Goal: Task Accomplishment & Management: Complete application form

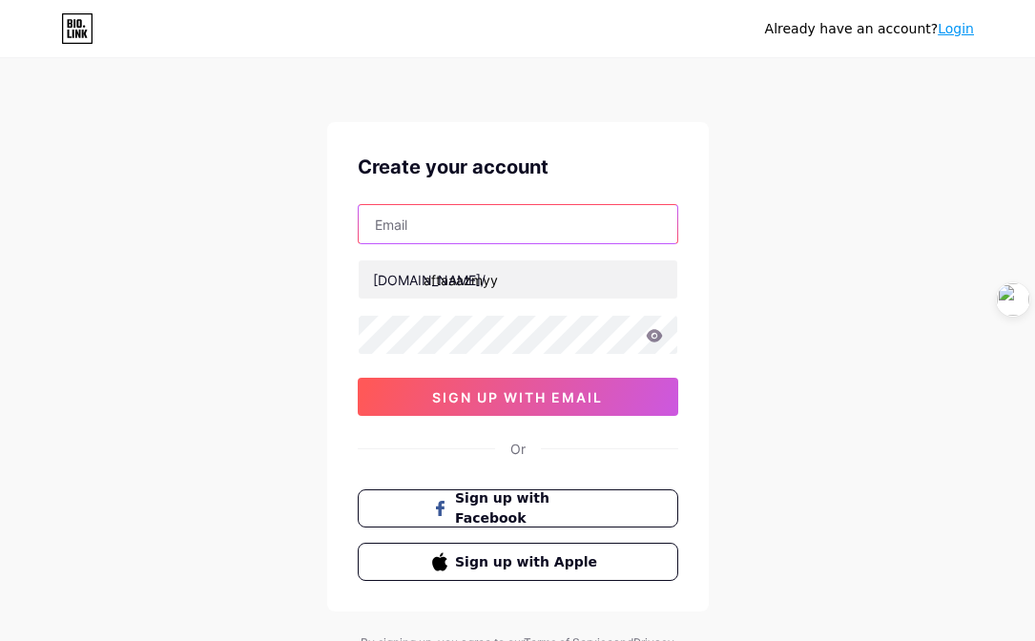
click at [470, 222] on input "text" at bounding box center [518, 224] width 319 height 38
type input "[EMAIL_ADDRESS][DOMAIN_NAME]"
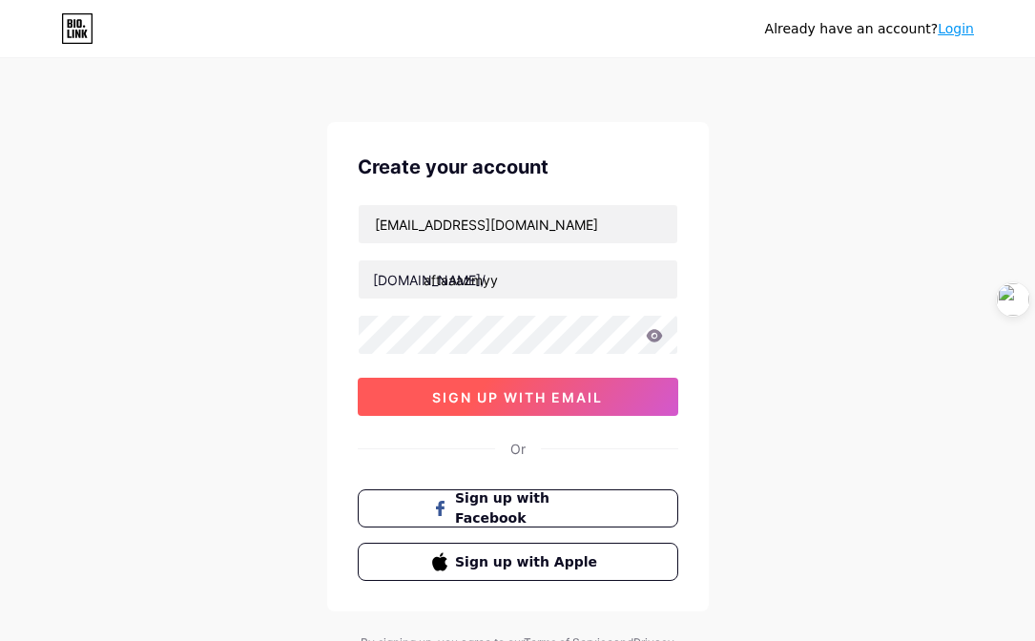
click at [624, 386] on button "sign up with email" at bounding box center [518, 397] width 321 height 38
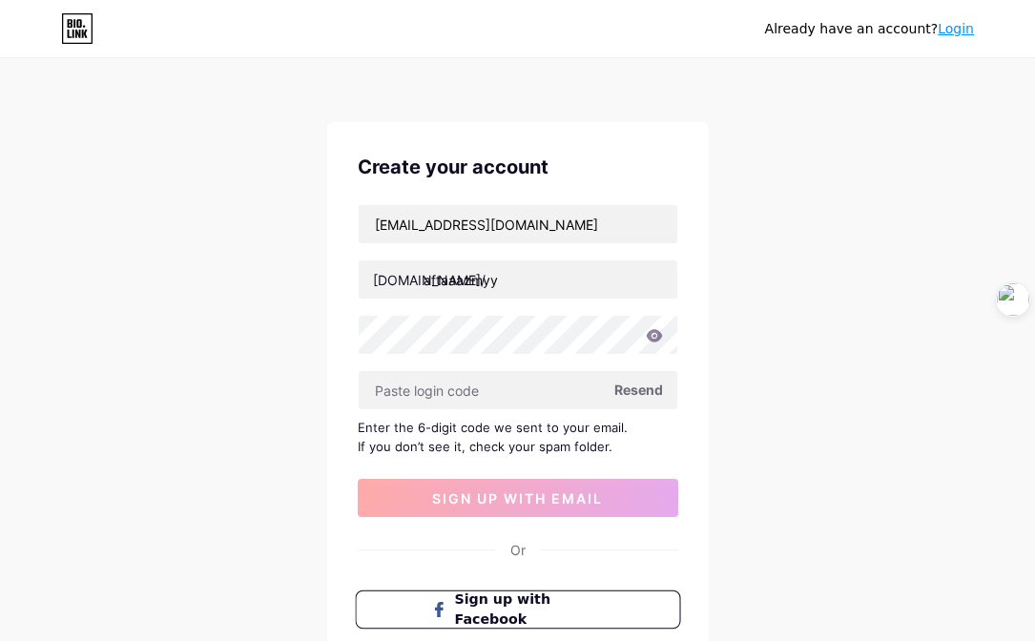
click at [496, 610] on span "Sign up with Facebook" at bounding box center [529, 610] width 150 height 41
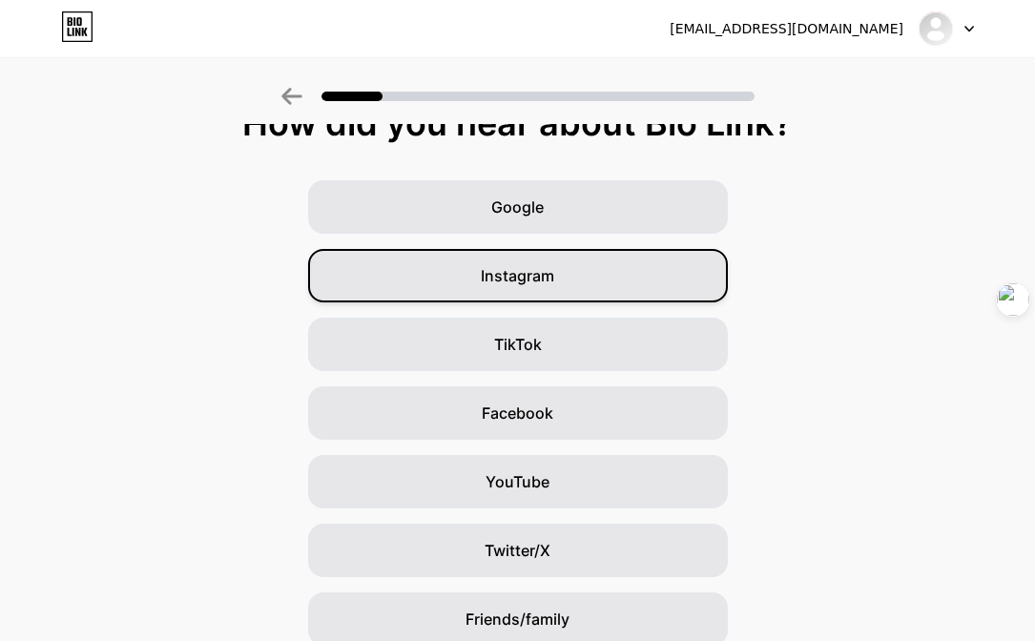
scroll to position [34, 0]
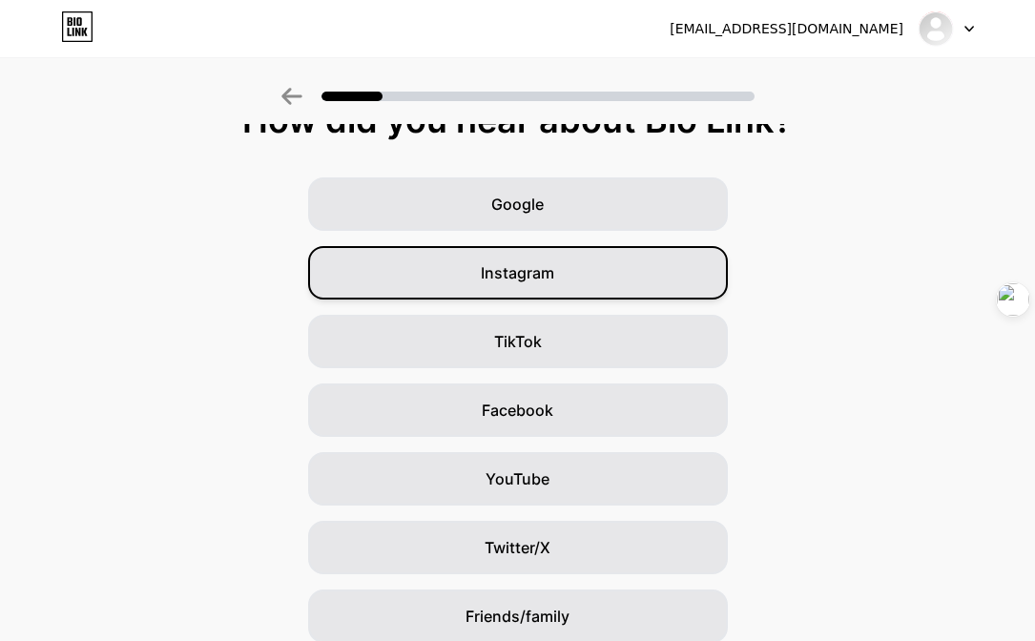
click at [553, 281] on span "Instagram" at bounding box center [517, 272] width 73 height 23
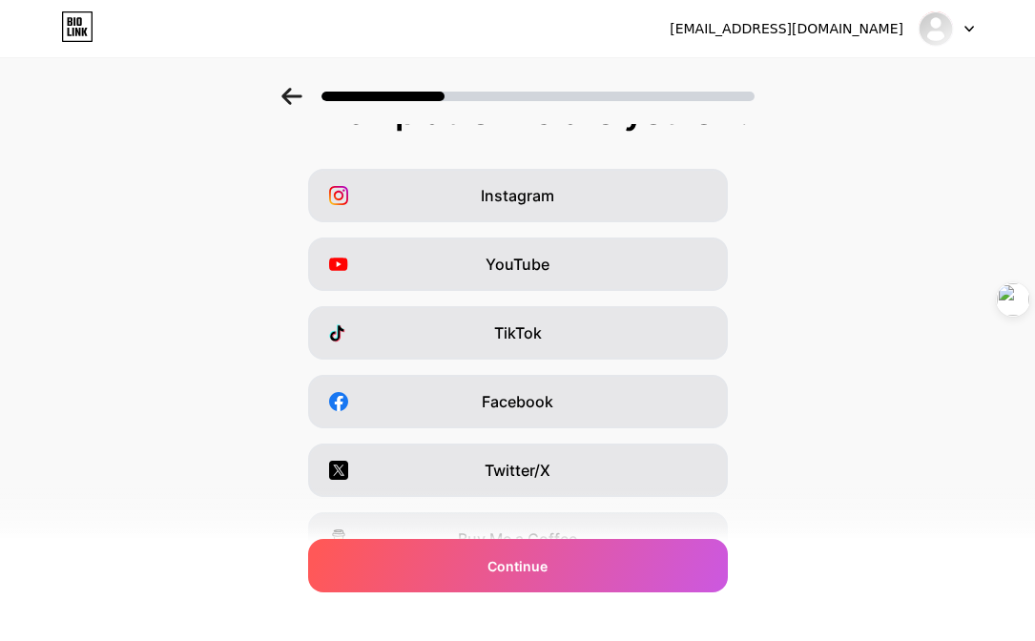
scroll to position [43, 0]
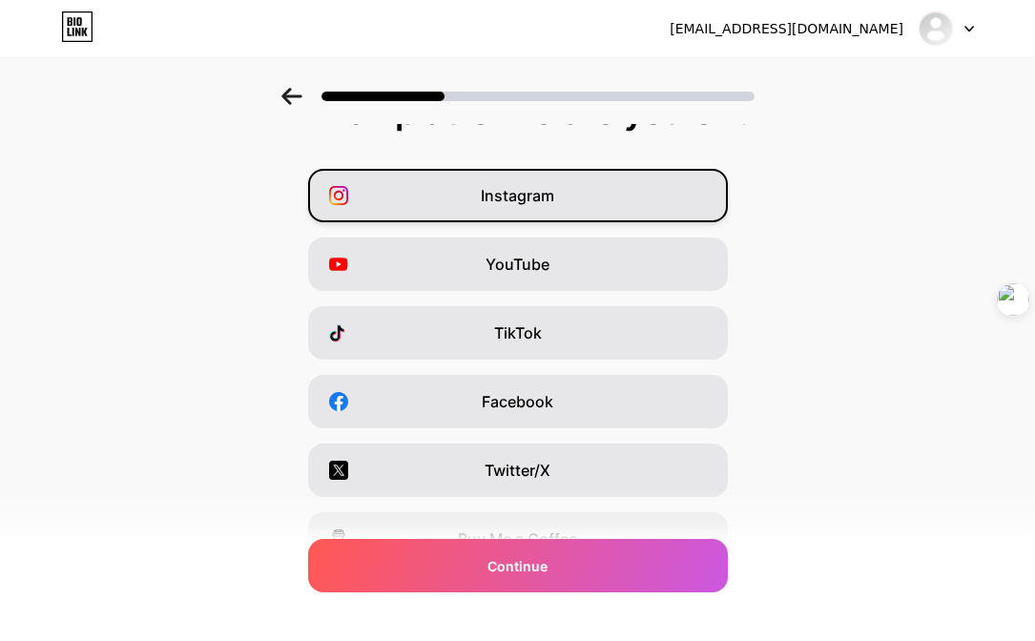
click at [583, 192] on div "Instagram" at bounding box center [518, 195] width 420 height 53
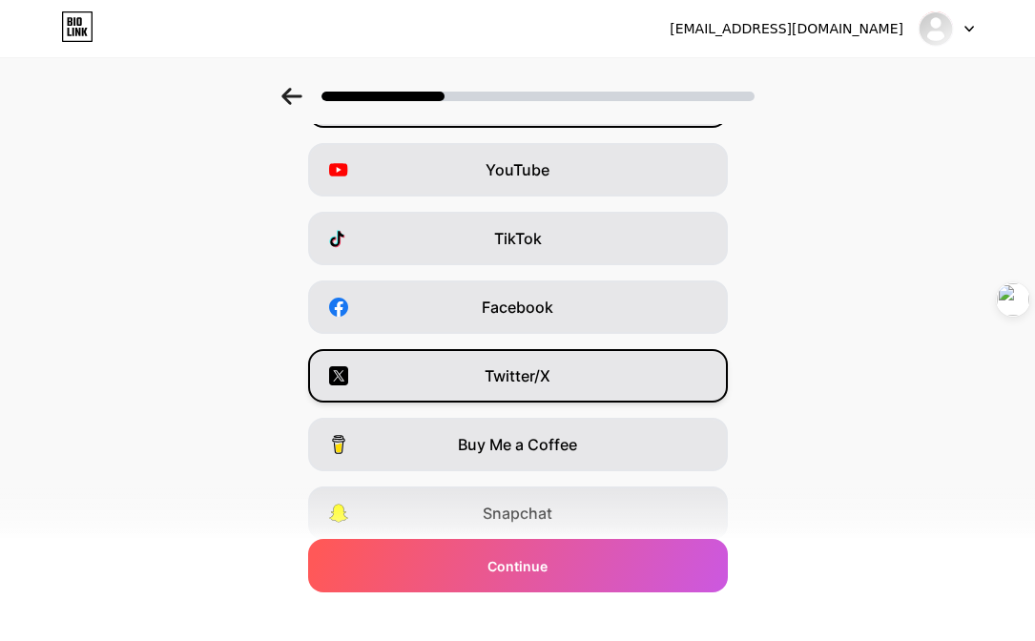
scroll to position [0, 0]
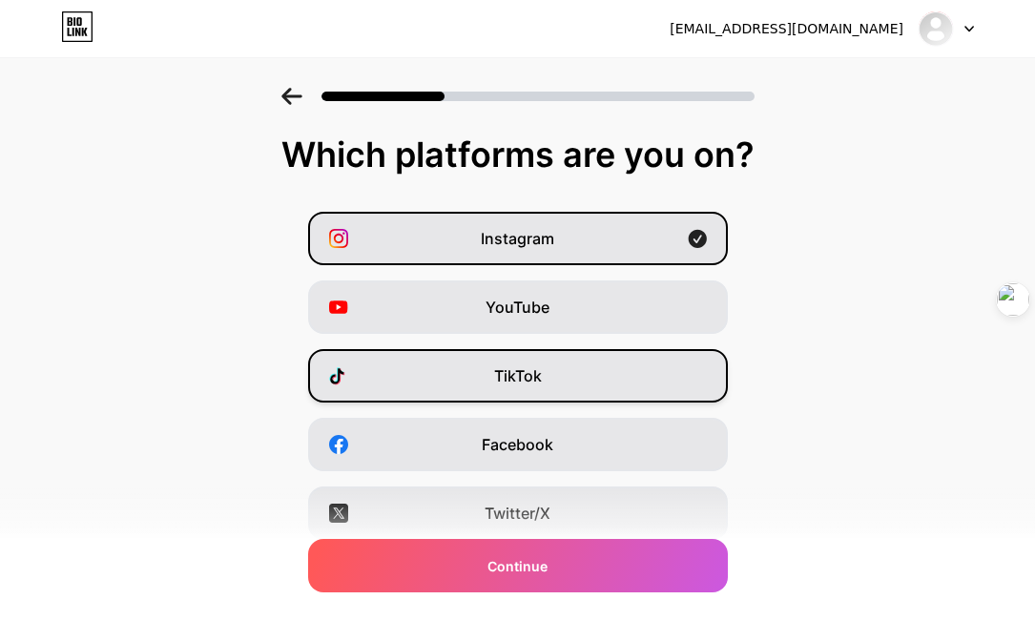
click at [585, 381] on div "TikTok" at bounding box center [518, 375] width 420 height 53
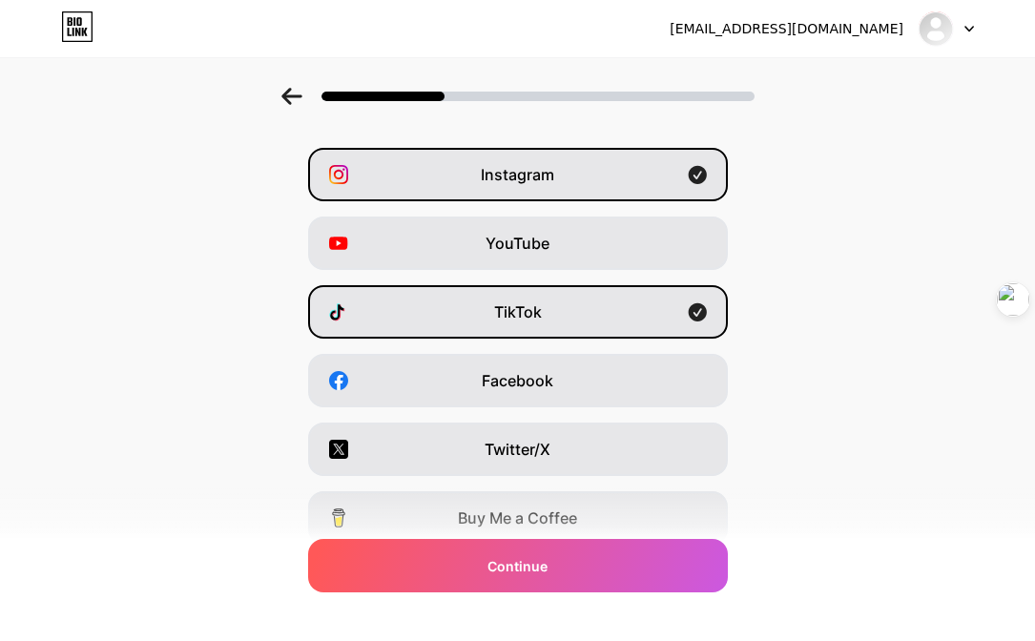
scroll to position [277, 0]
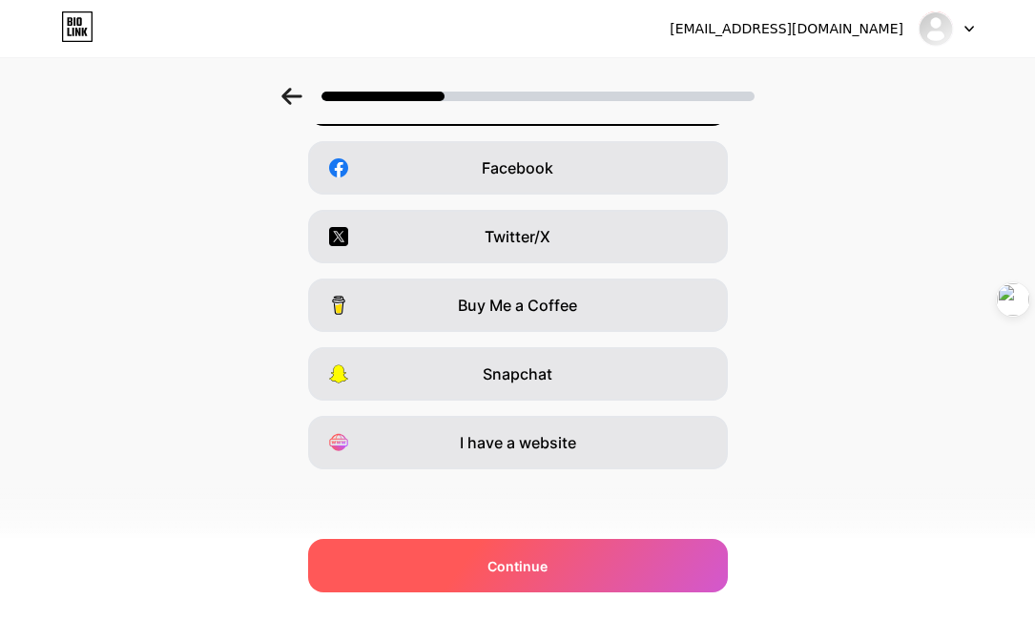
click at [558, 563] on div "Continue" at bounding box center [518, 565] width 420 height 53
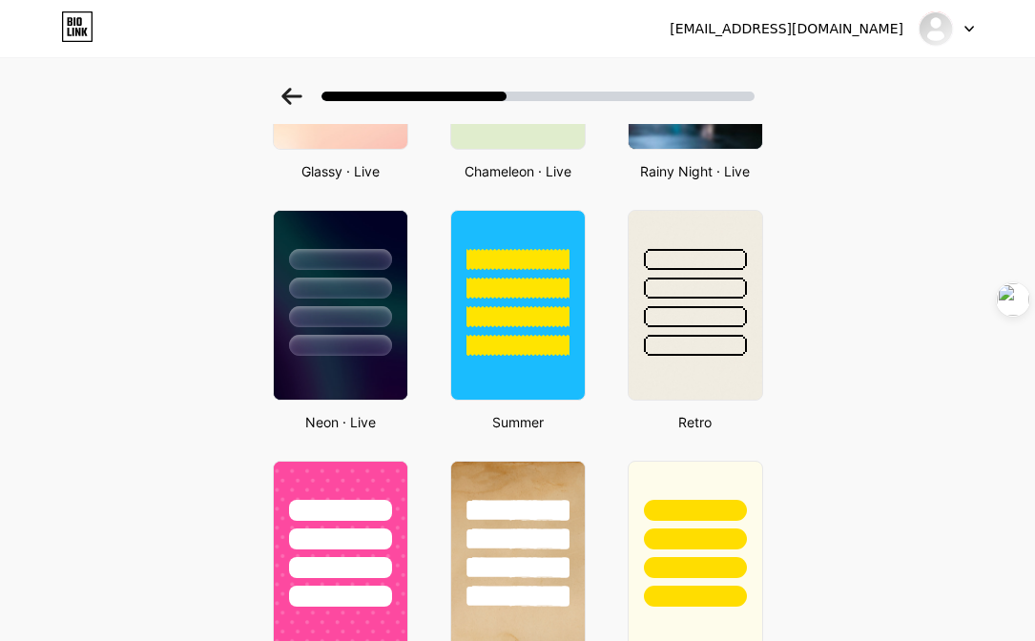
scroll to position [761, 0]
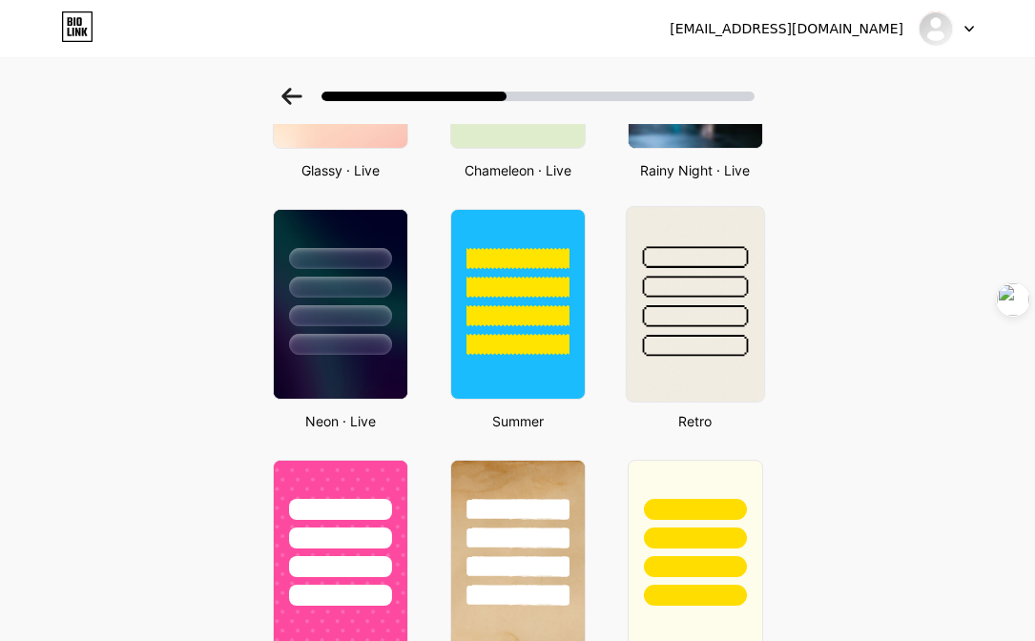
click at [667, 287] on div at bounding box center [695, 287] width 106 height 22
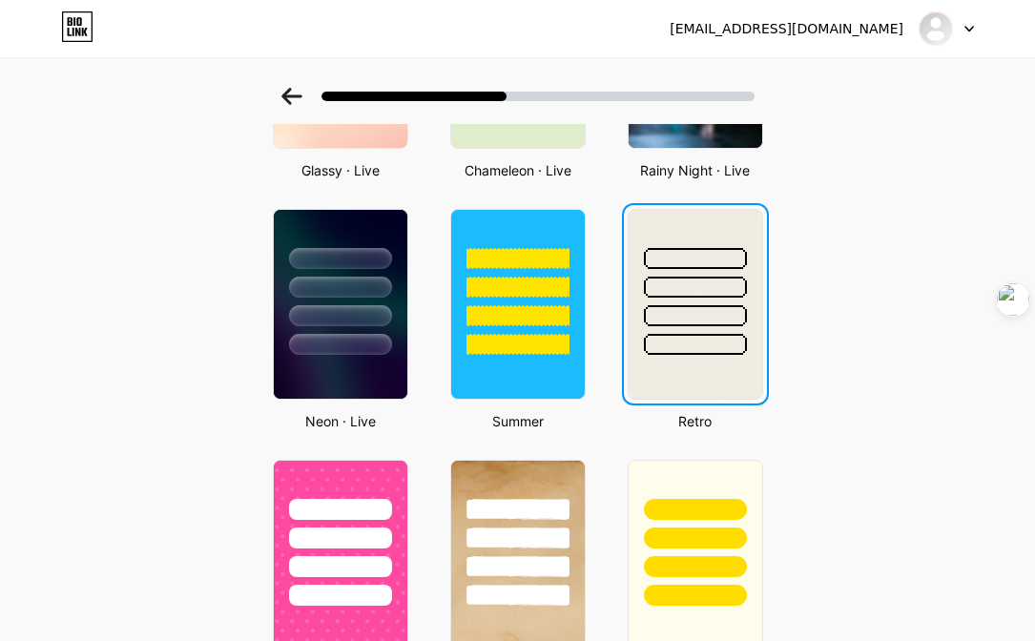
scroll to position [0, 0]
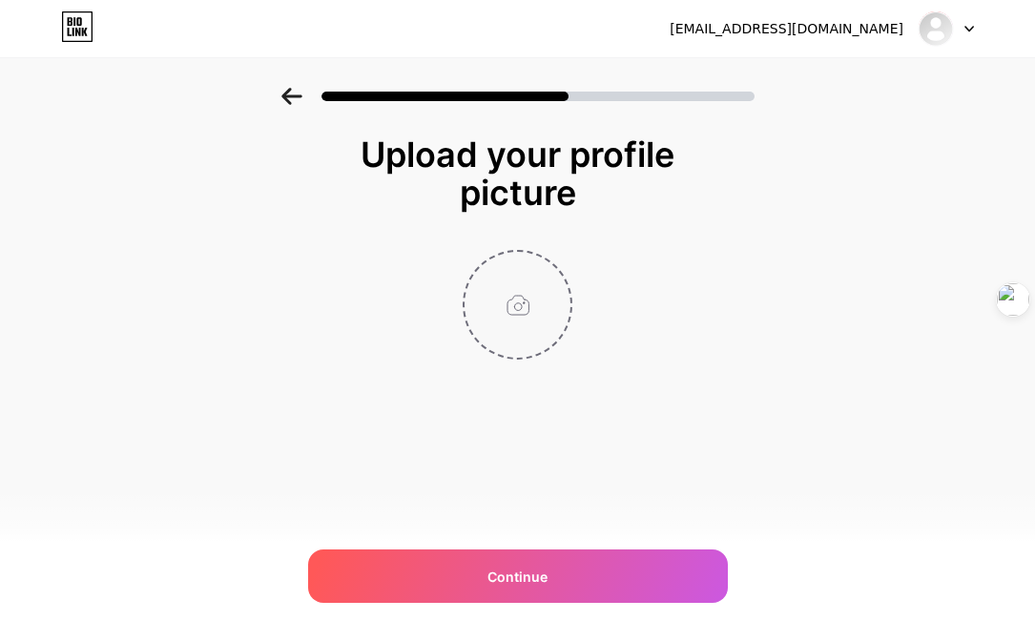
click at [518, 298] on input "file" at bounding box center [518, 305] width 106 height 106
click at [526, 323] on input "file" at bounding box center [518, 305] width 106 height 106
type input "C:\fakepath\IMG_2341.jpg"
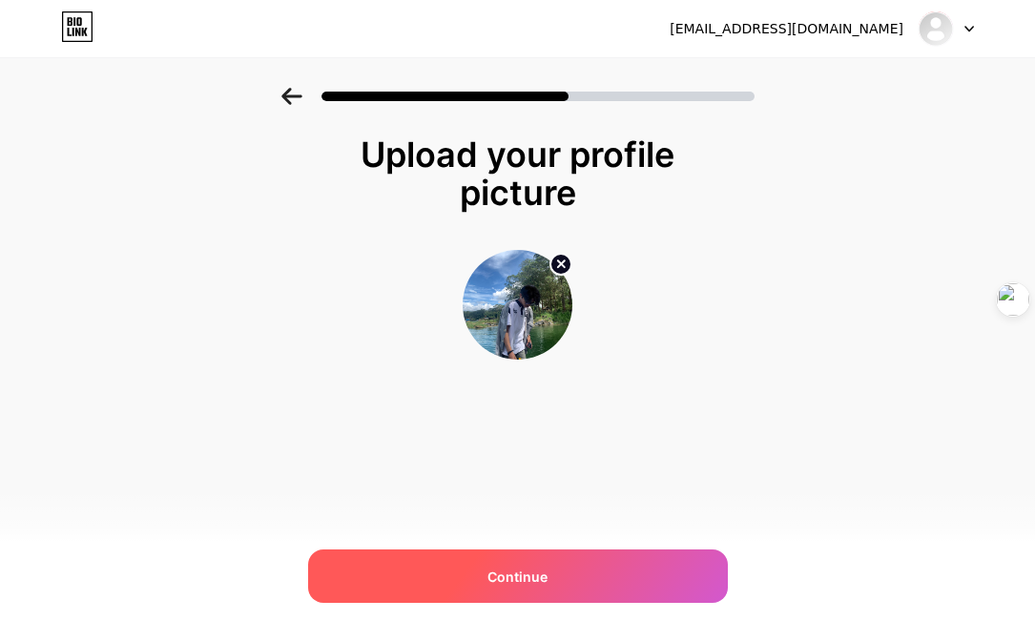
click at [580, 572] on div "Continue" at bounding box center [518, 576] width 420 height 53
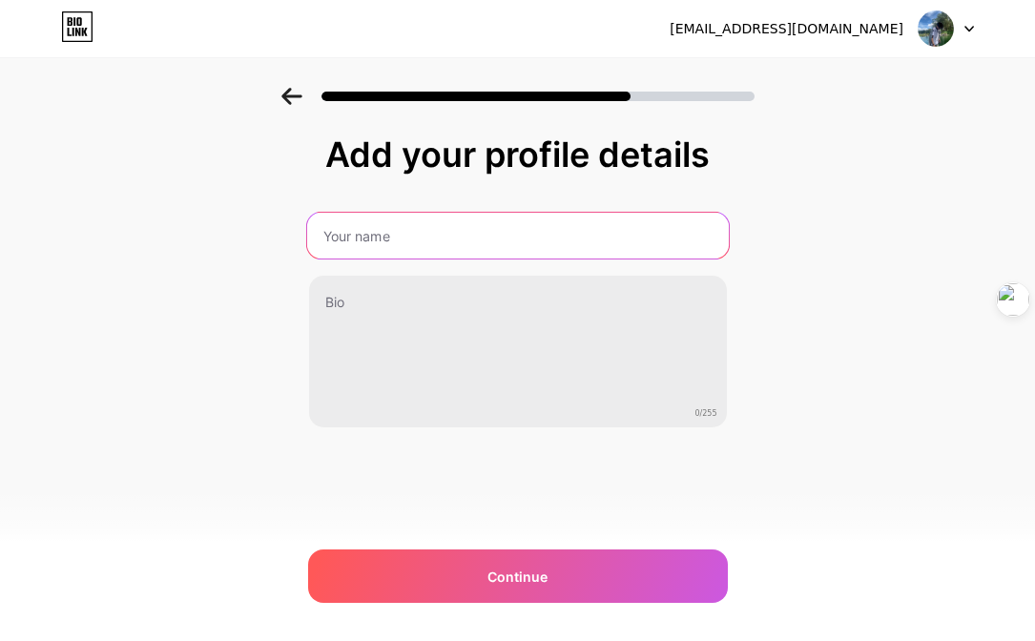
click at [413, 230] on input "text" at bounding box center [517, 236] width 422 height 46
type input "Abdi Azmi"
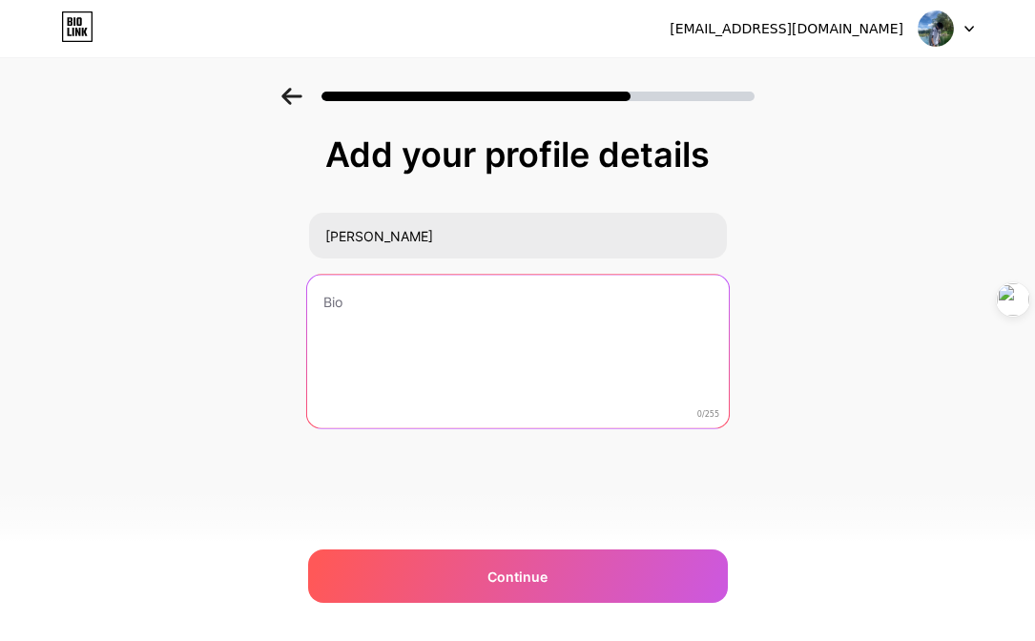
click at [376, 282] on textarea at bounding box center [517, 353] width 422 height 156
paste textarea "don't forget to join my channel"
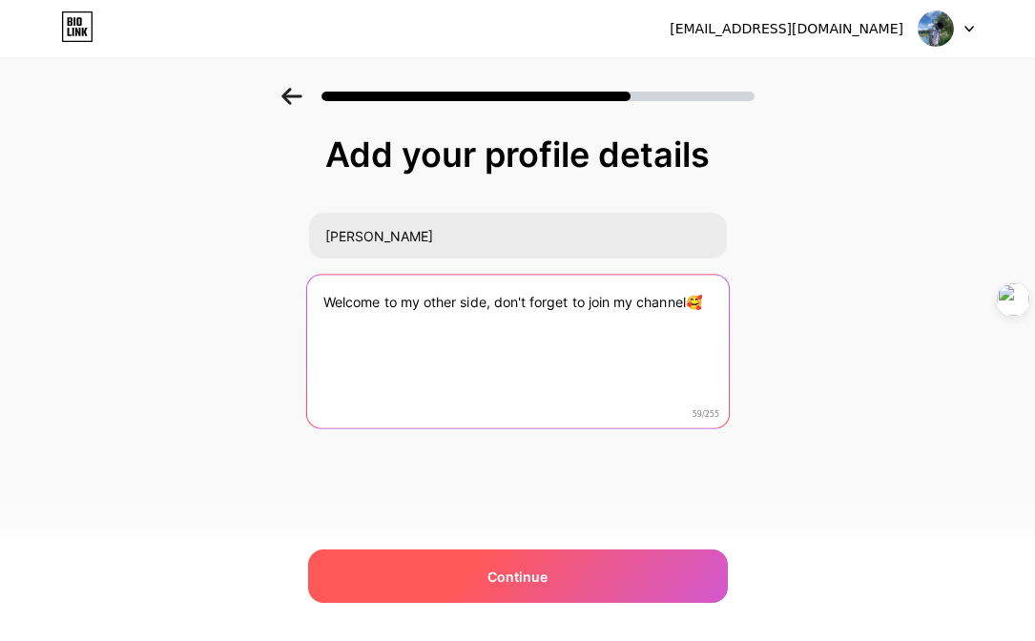
type textarea "Welcome to my other side, don't forget to join my channel🥰"
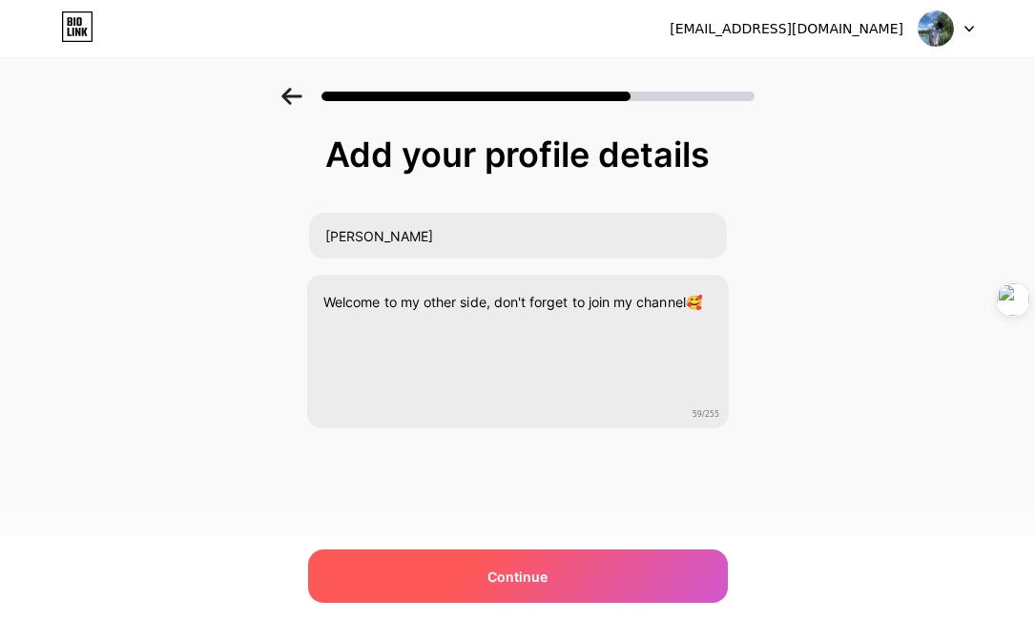
click at [662, 563] on div "Continue" at bounding box center [518, 576] width 420 height 53
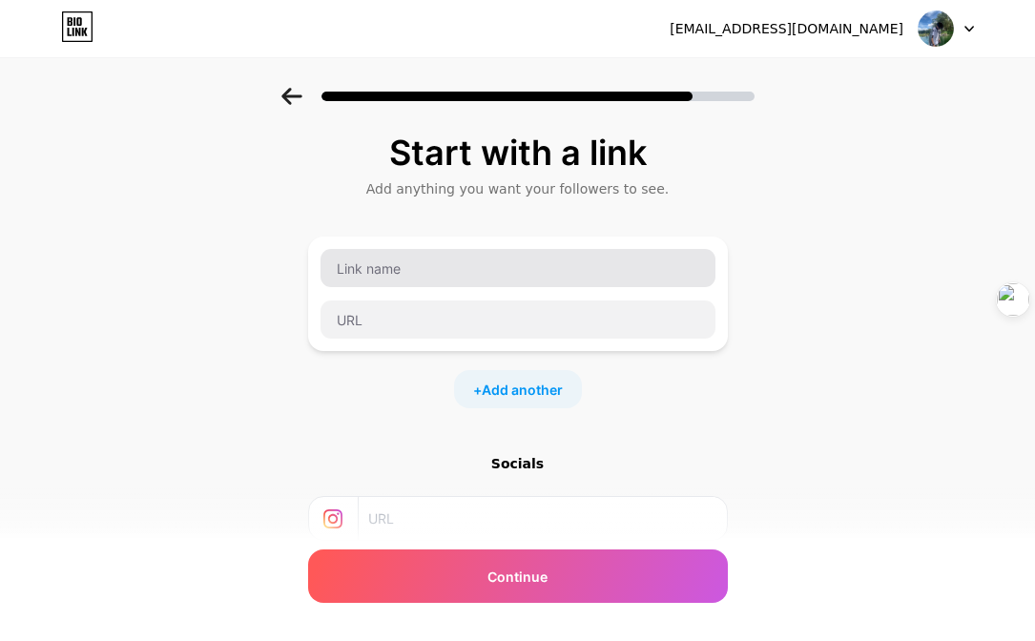
scroll to position [1, 0]
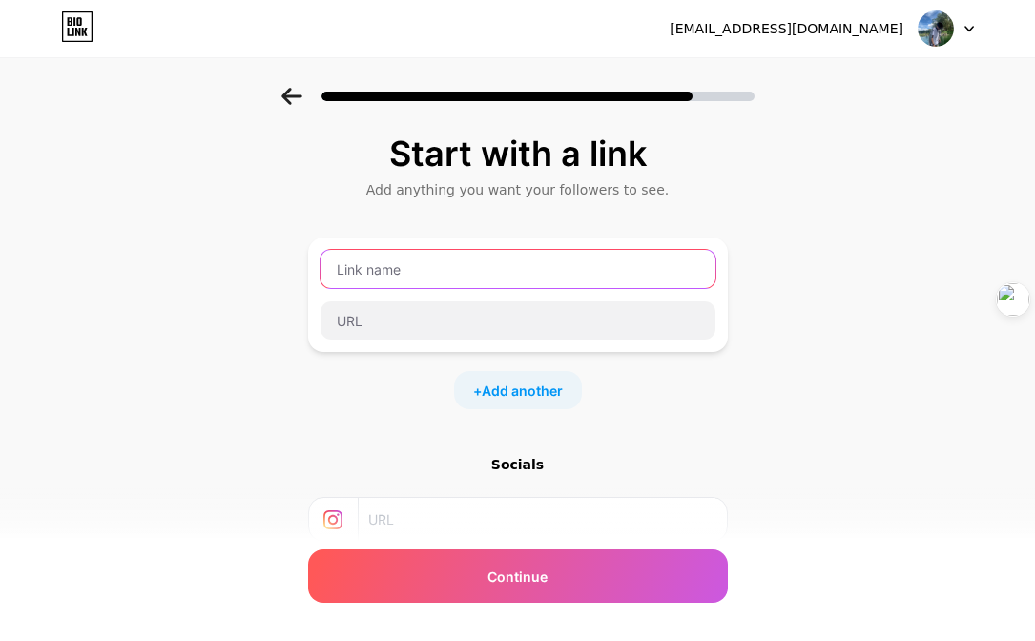
click at [450, 270] on input "text" at bounding box center [518, 269] width 395 height 38
type input "C"
type input "channel"
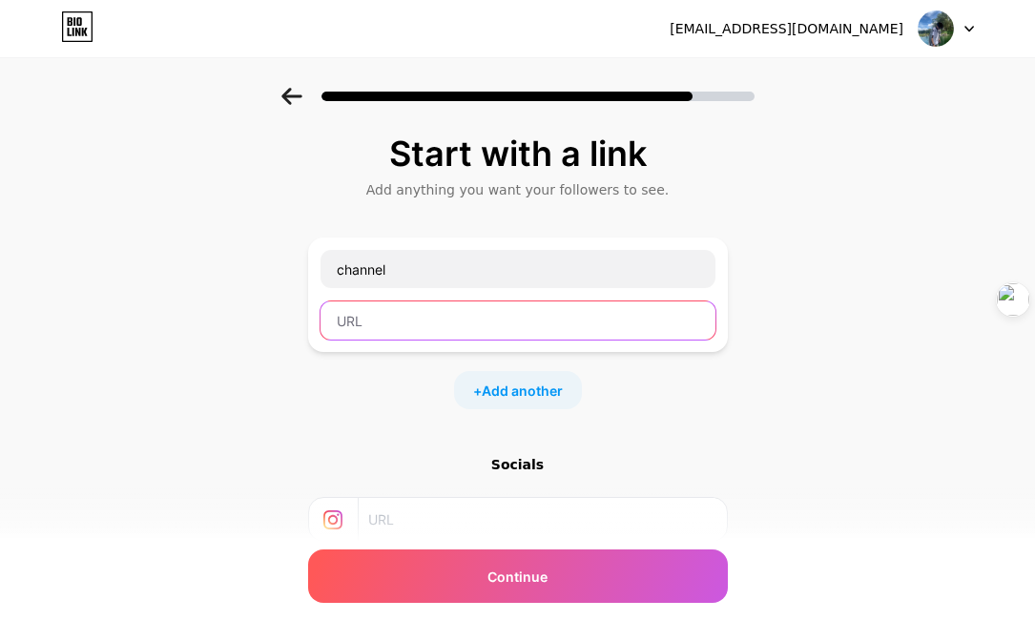
click at [442, 323] on input "text" at bounding box center [518, 321] width 395 height 38
paste input "https://whatsapp.com/channel/0029VbArhJbKAwEofwc0dY46"
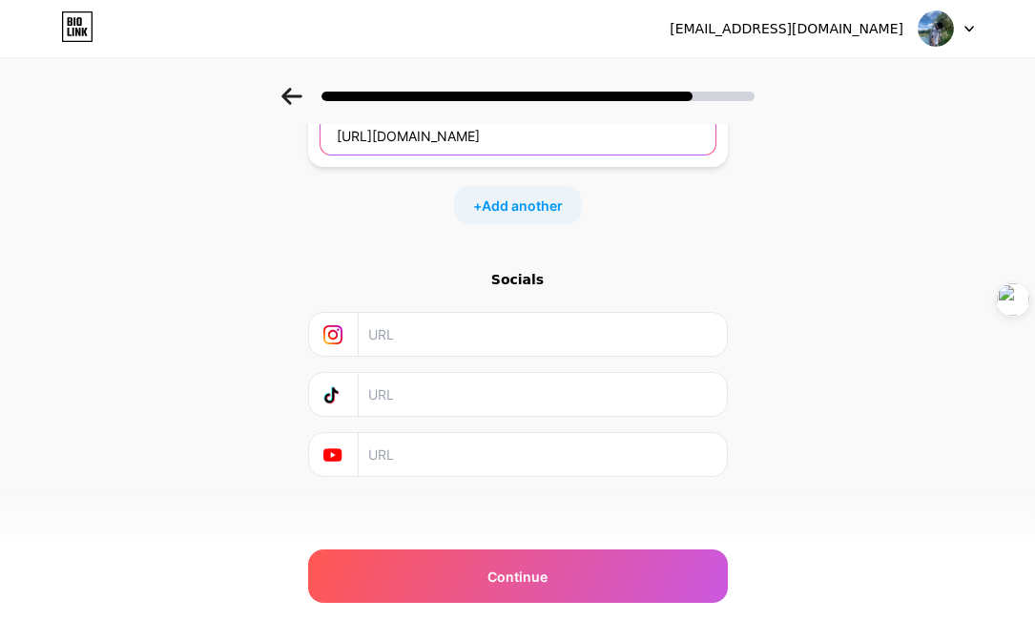
scroll to position [194, 0]
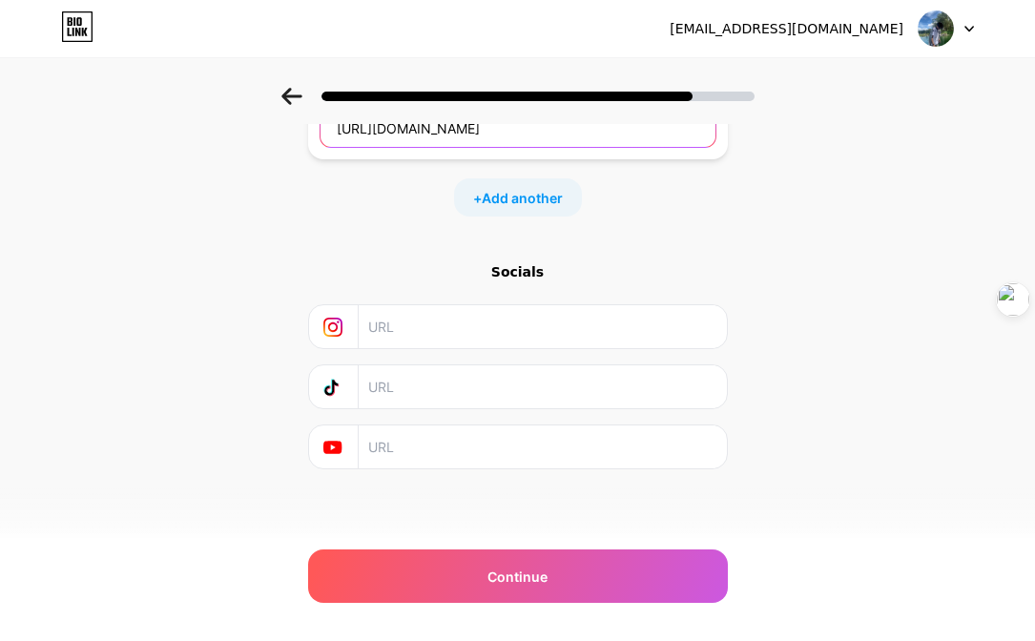
type input "https://whatsapp.com/channel/0029VbArhJbKAwEofwc0dY46"
click at [449, 324] on input "text" at bounding box center [541, 326] width 346 height 43
paste input "https://www.instagram.com/aftaaazmyy/"
type input "https://www.instagram.com/aftaaazmyy/"
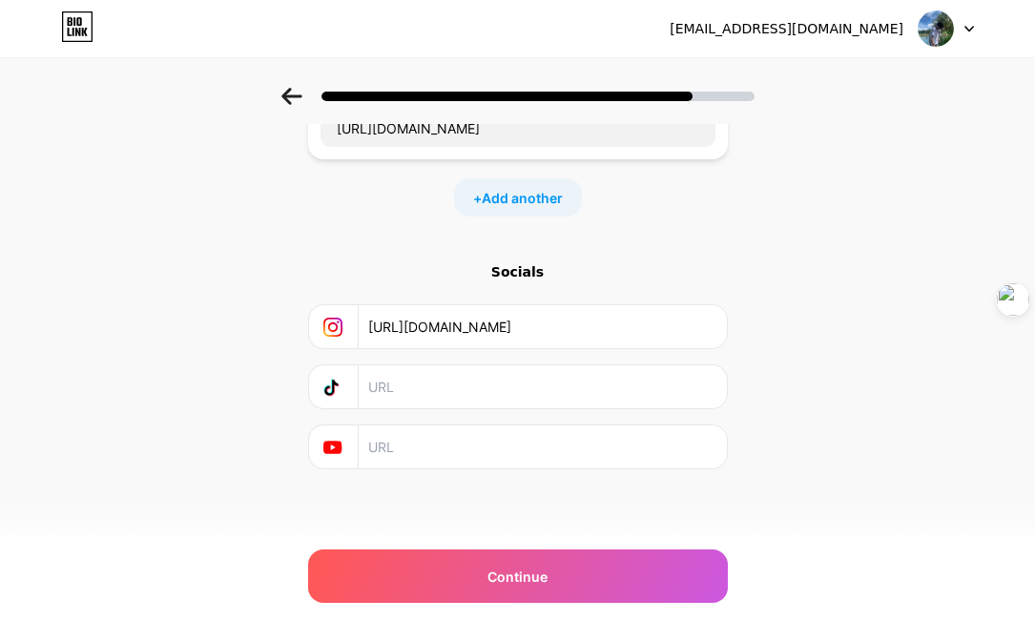
click at [431, 377] on input "text" at bounding box center [541, 386] width 346 height 43
click at [410, 390] on input "text" at bounding box center [541, 386] width 346 height 43
paste input "https://www.tiktok.com/@naelsagara?lang=id-ID"
type input "https://www.tiktok.com/@naelsagara?lang=id-ID"
click at [437, 437] on input "text" at bounding box center [541, 447] width 346 height 43
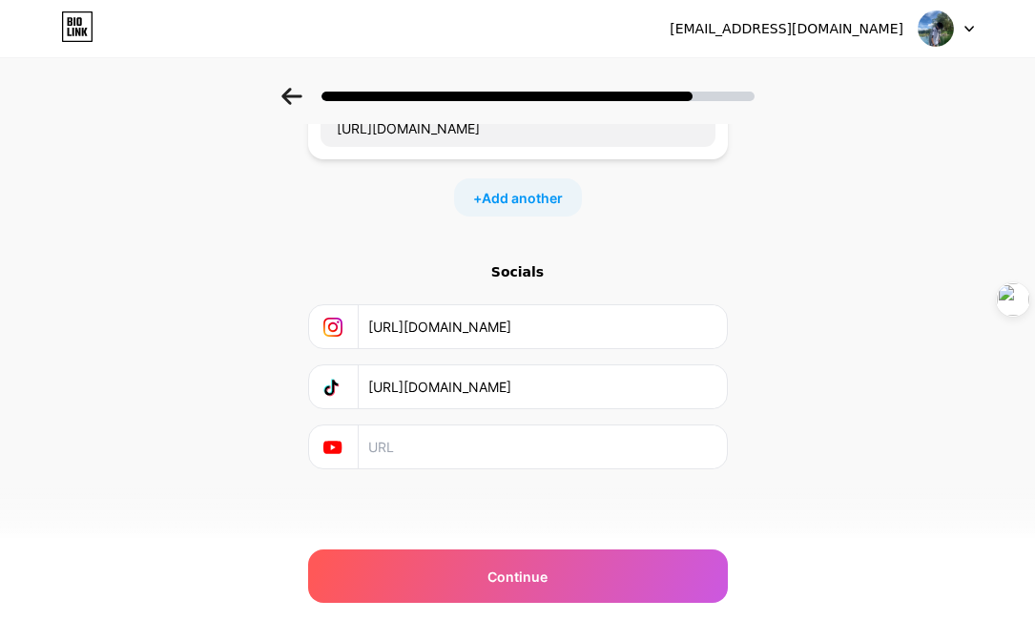
paste input "https://www.youtube.com/@abdiazmi6262"
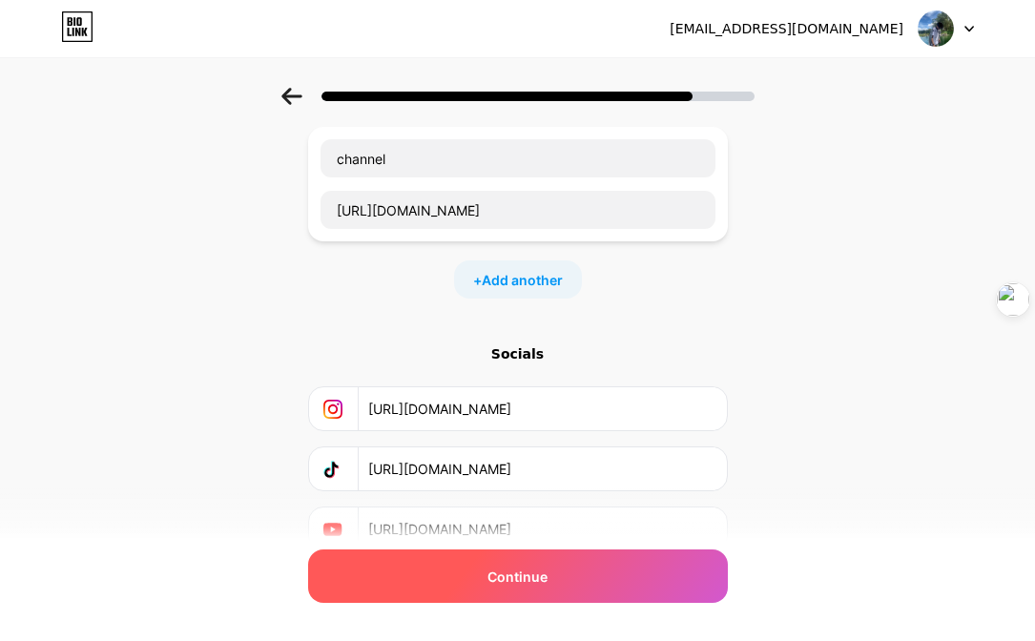
scroll to position [116, 0]
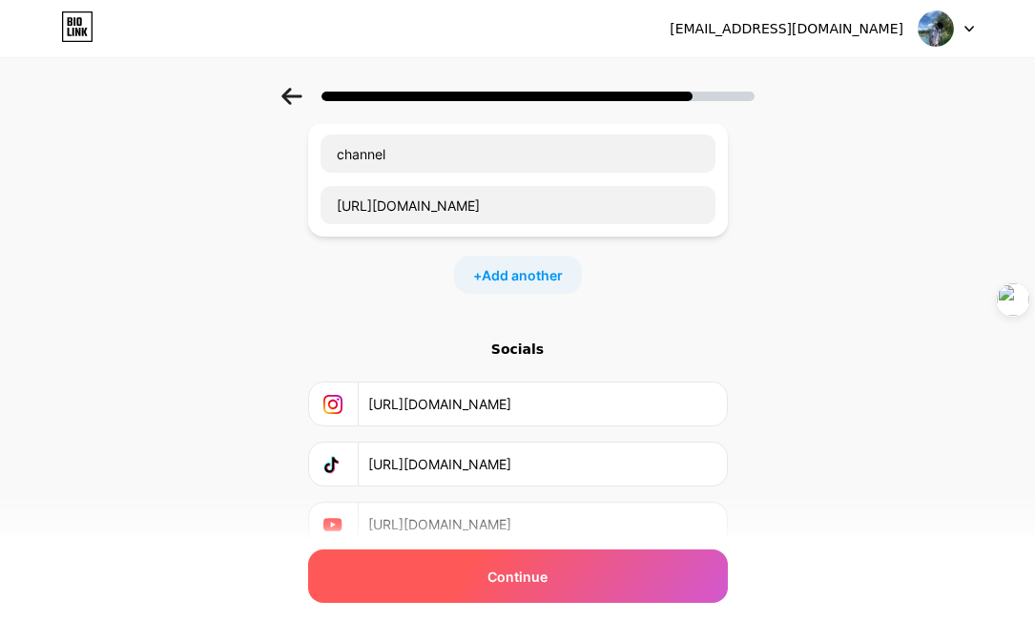
type input "https://www.youtube.com/@abdiazmi6262"
click at [507, 579] on span "Continue" at bounding box center [518, 577] width 60 height 20
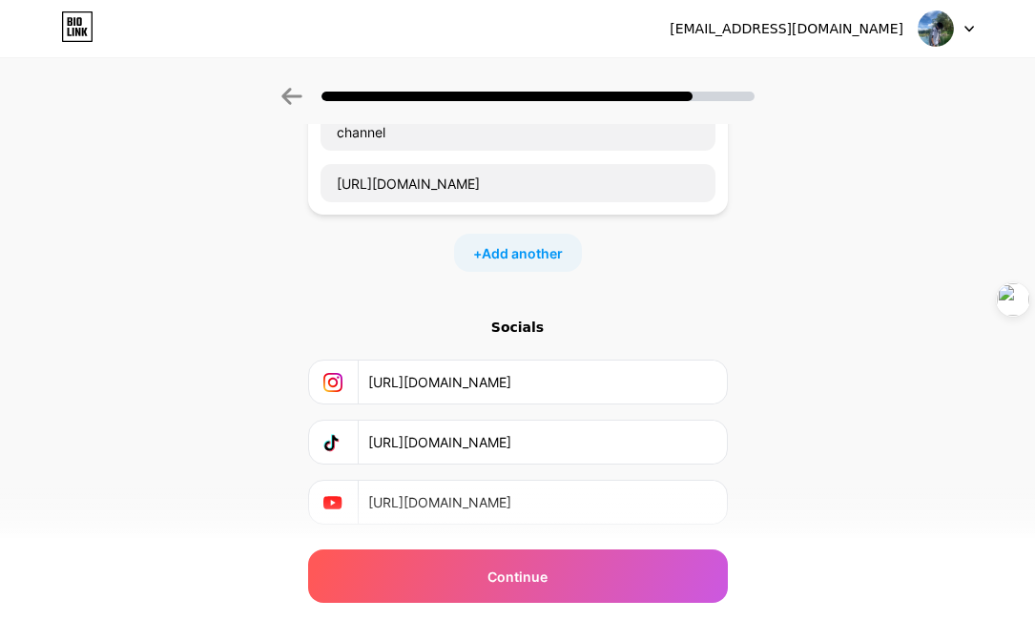
scroll to position [194, 0]
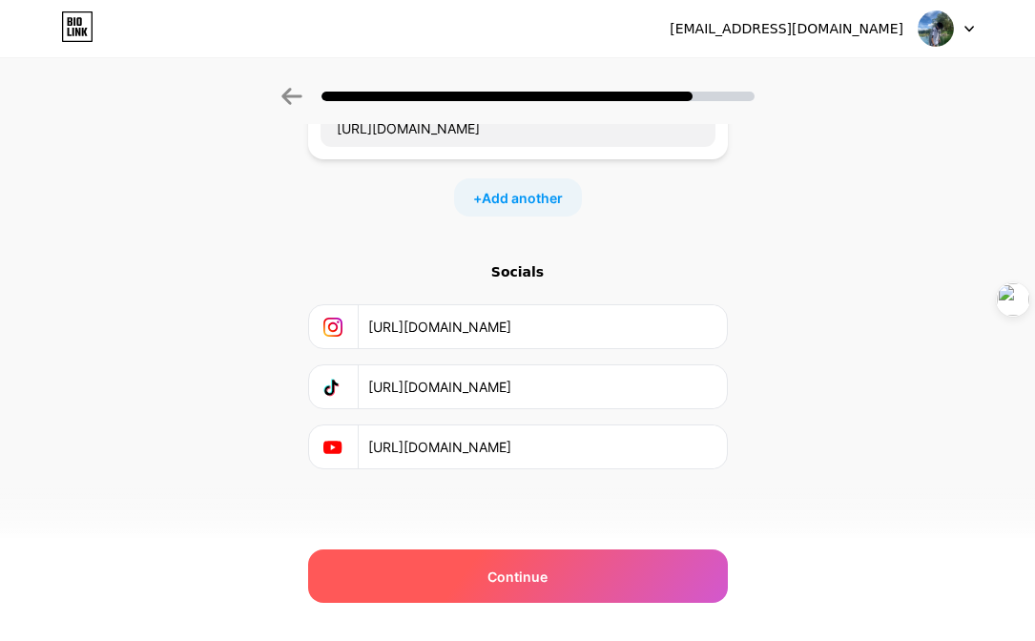
click at [572, 574] on div "Continue" at bounding box center [518, 576] width 420 height 53
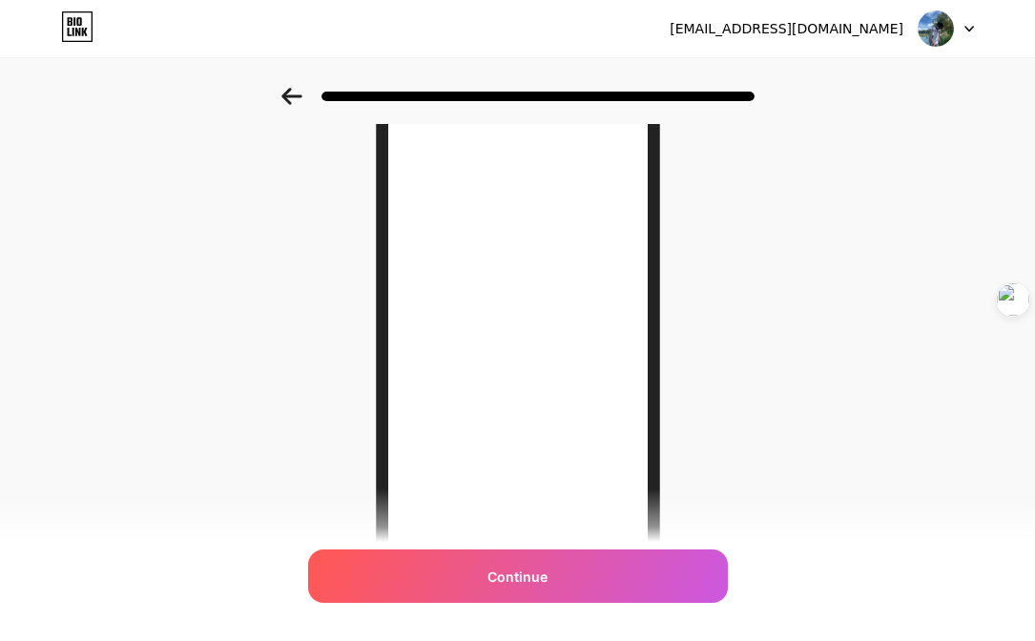
scroll to position [167, 0]
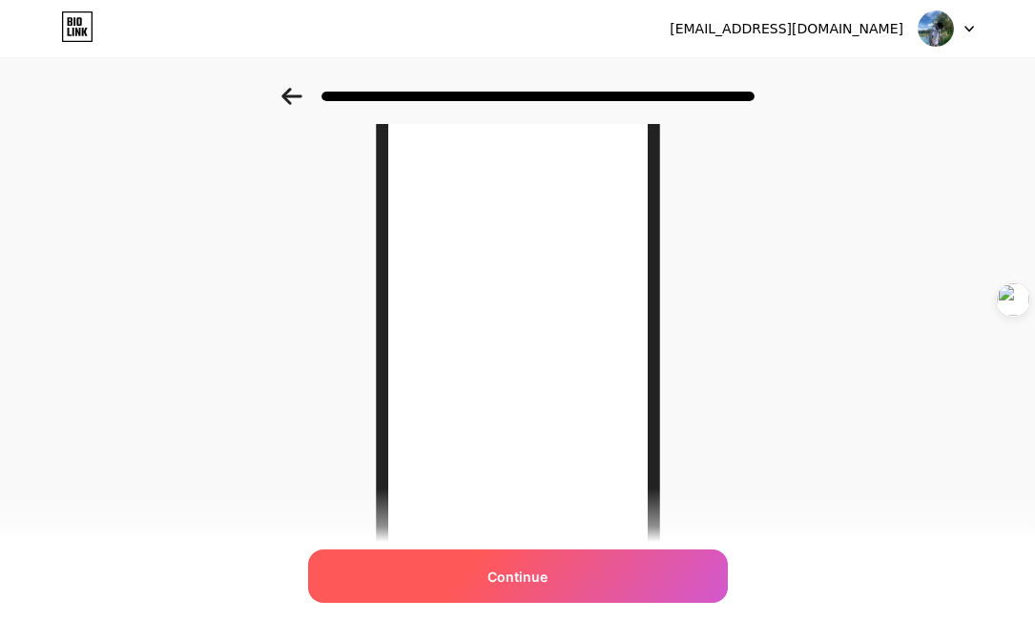
click at [542, 576] on span "Continue" at bounding box center [518, 577] width 60 height 20
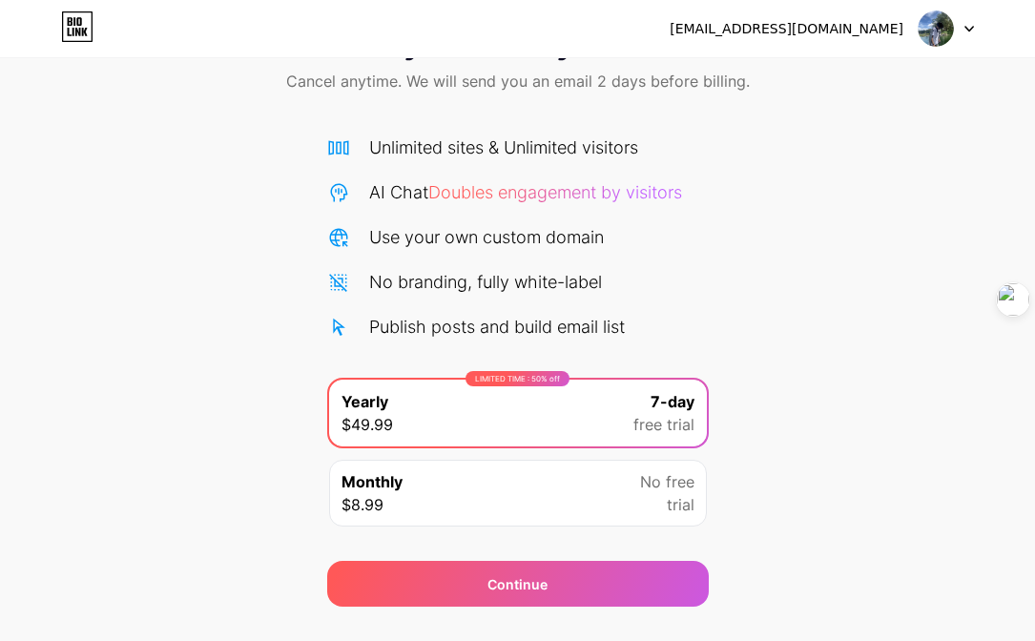
scroll to position [87, 0]
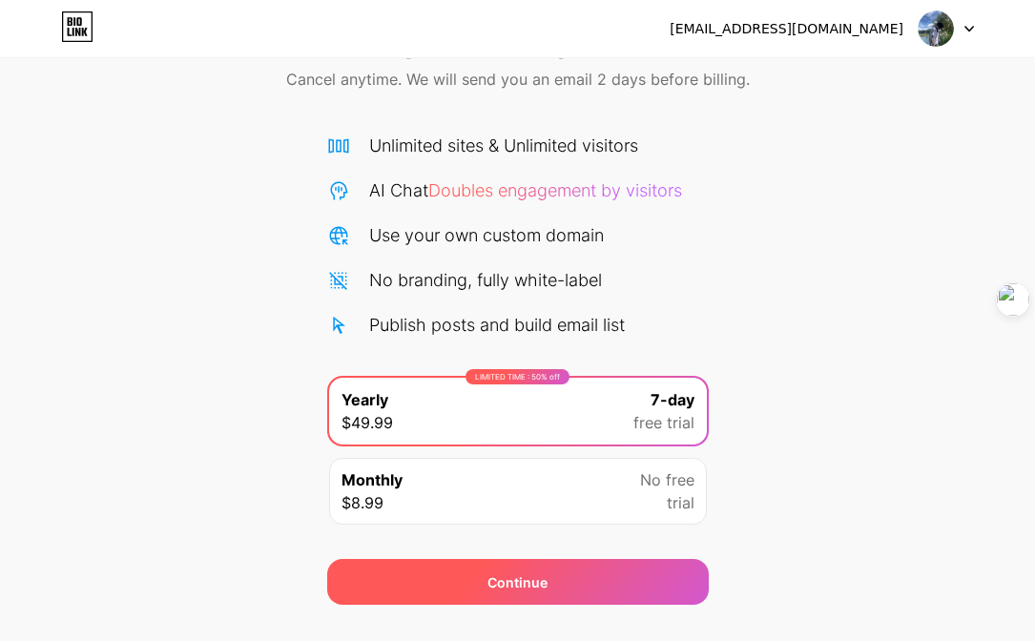
click at [588, 578] on div "Continue" at bounding box center [518, 582] width 382 height 46
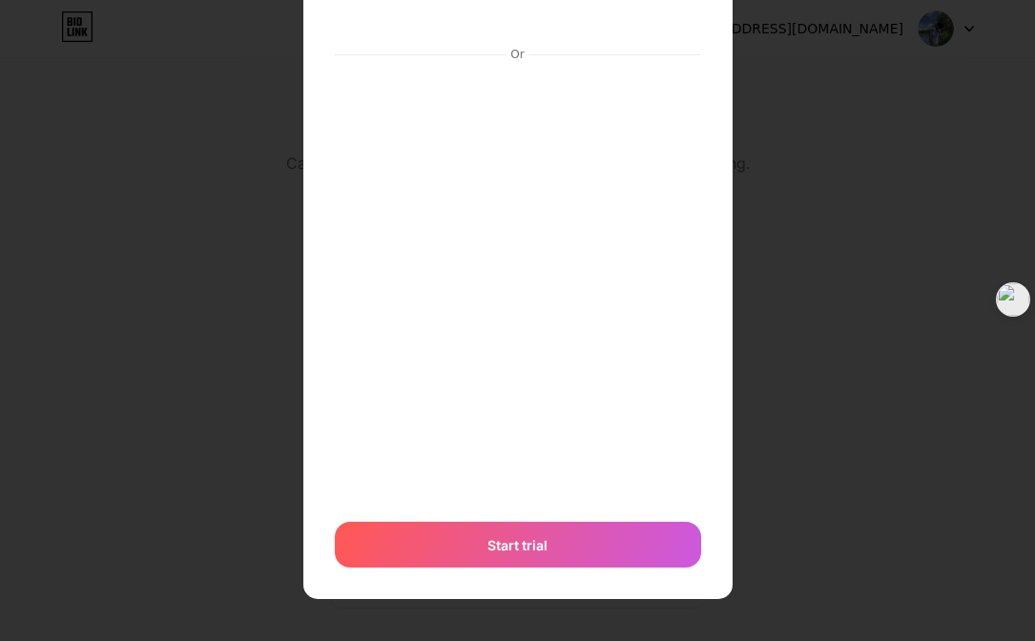
scroll to position [3, 0]
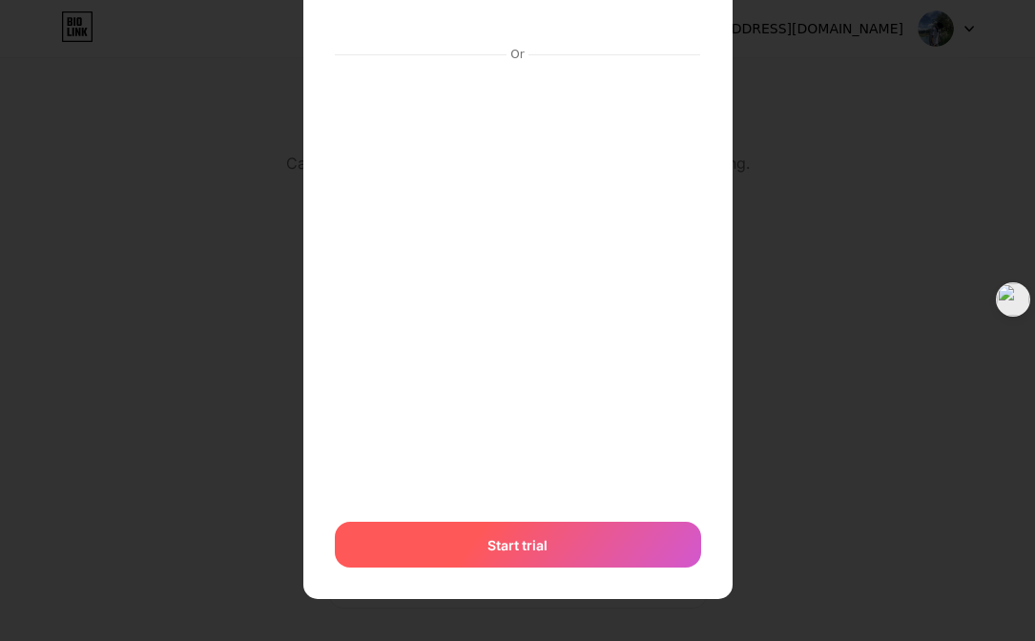
click at [511, 528] on div "Start trial" at bounding box center [518, 545] width 366 height 46
